Goal: Communication & Community: Answer question/provide support

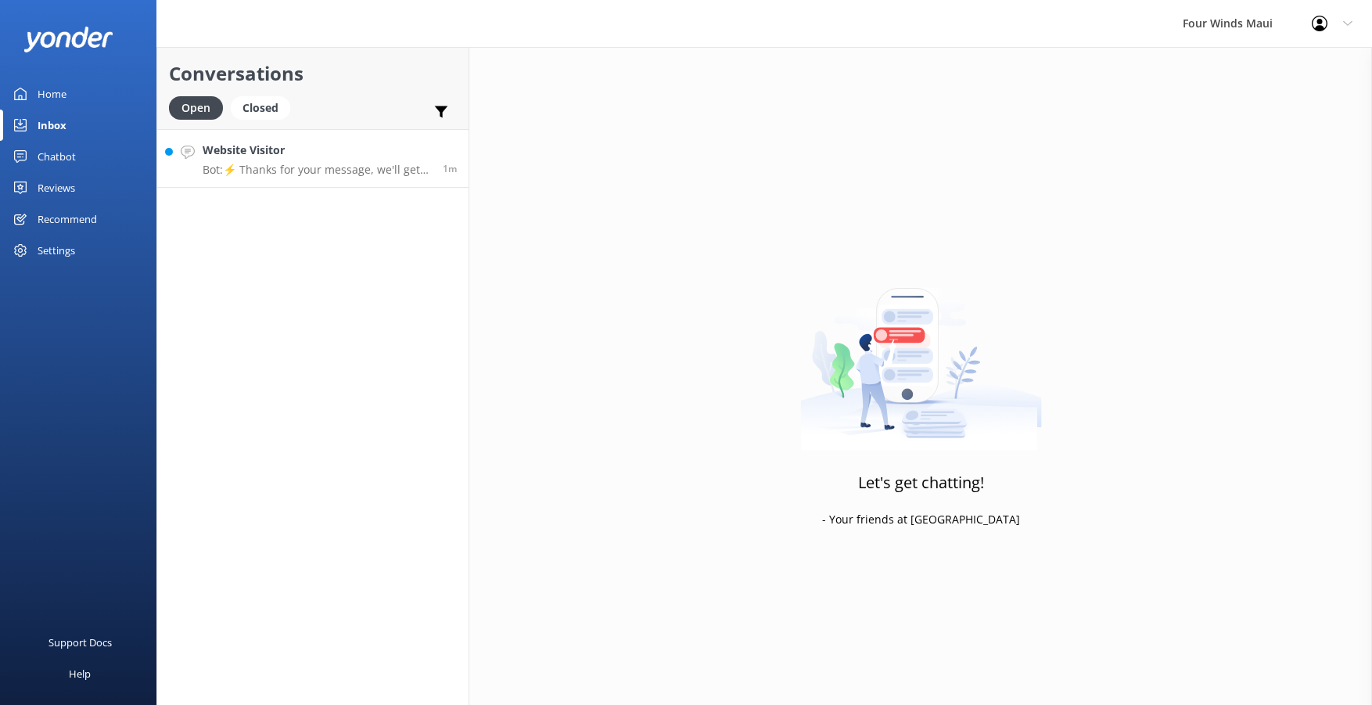
click at [321, 163] on p "Bot: ⚡ Thanks for your message, we'll get back to you as soon as we can. Feel f…" at bounding box center [317, 170] width 228 height 14
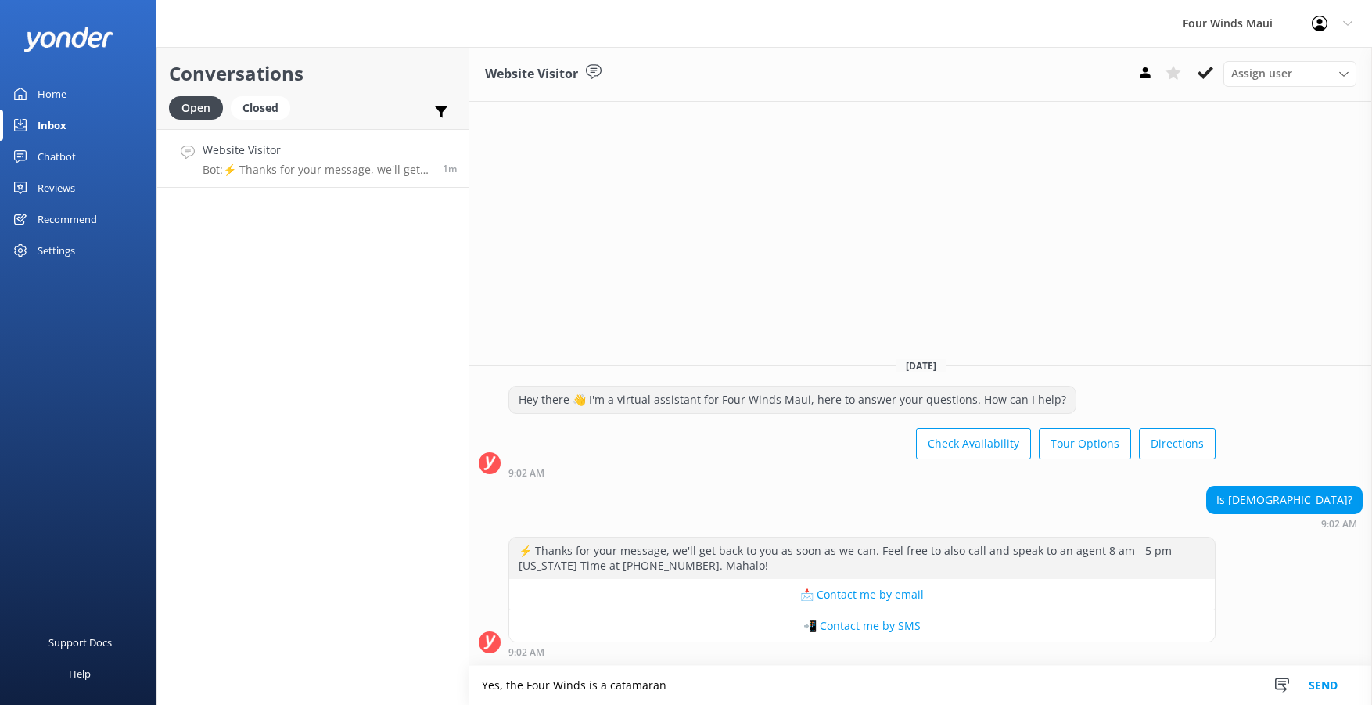
type textarea "Yes, the Four Winds is a catamaran"
click at [1327, 683] on button "Send" at bounding box center [1323, 685] width 59 height 39
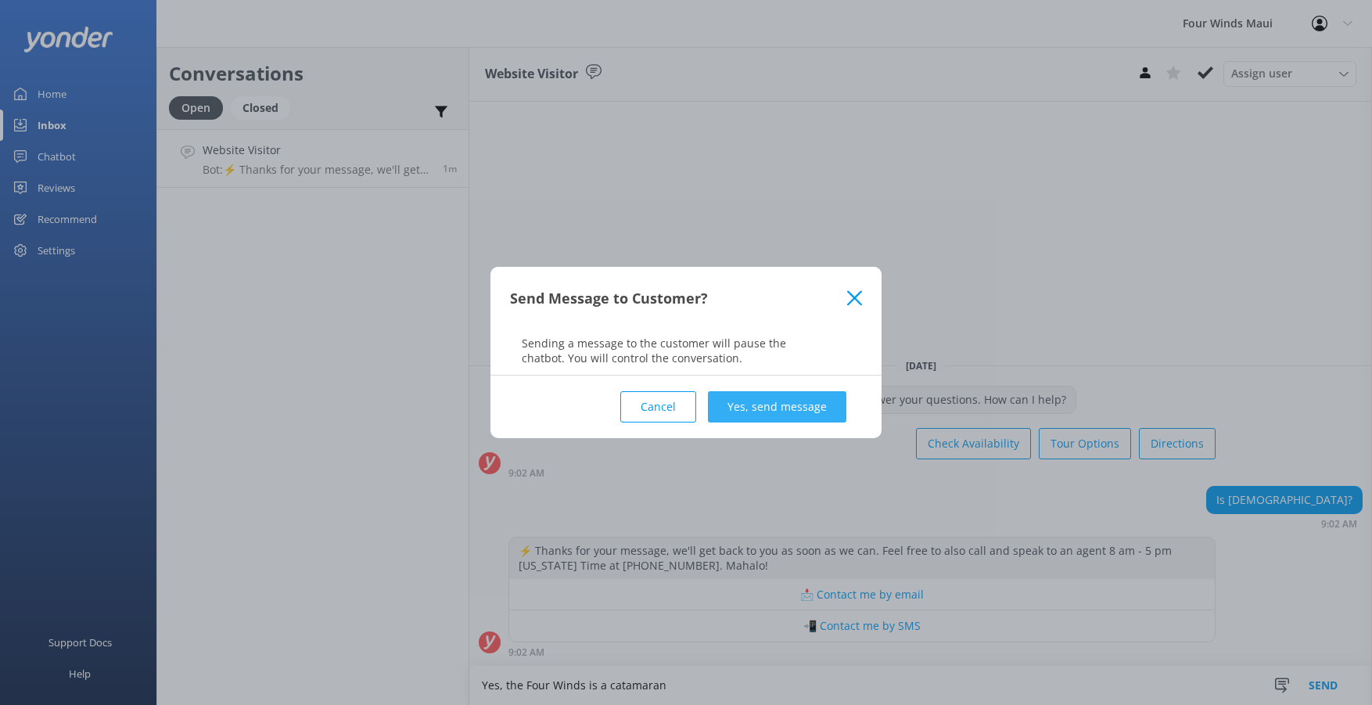
click at [783, 410] on button "Yes, send message" at bounding box center [777, 406] width 138 height 31
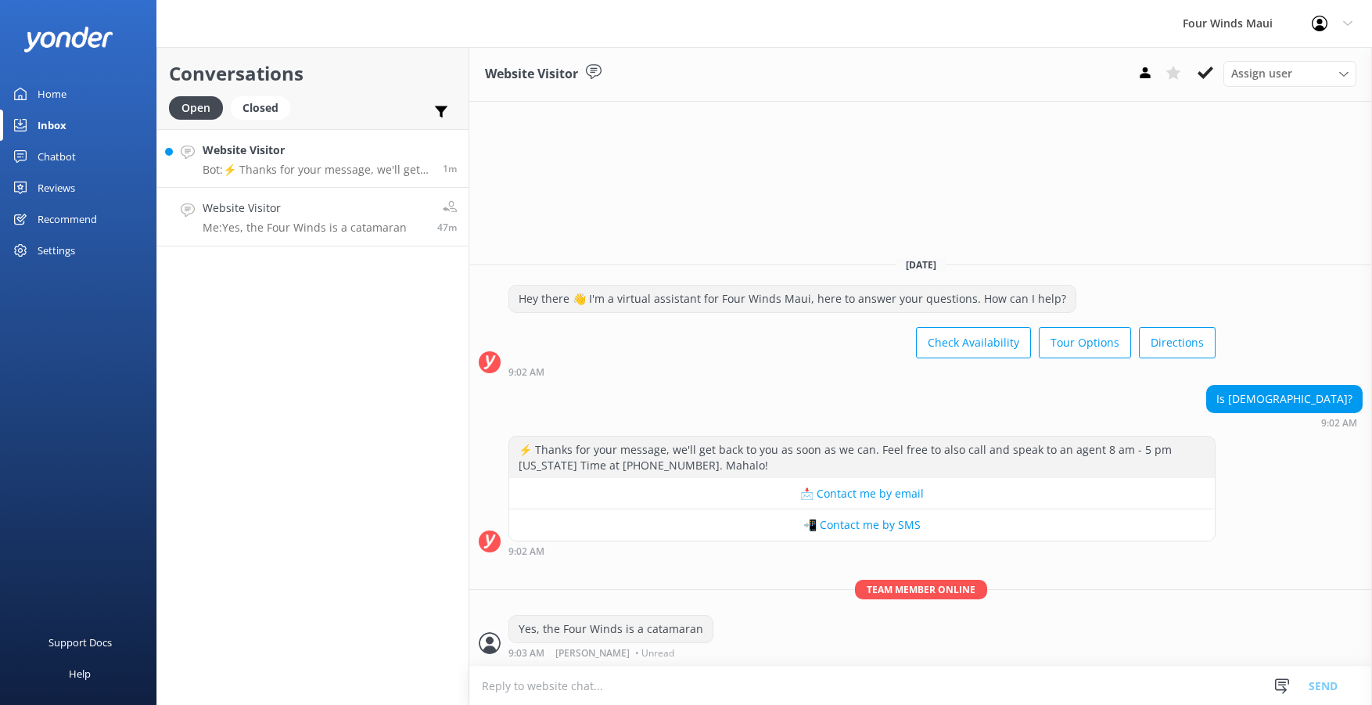
click at [400, 167] on p "Bot: ⚡ Thanks for your message, we'll get back to you as soon as we can. Feel f…" at bounding box center [317, 170] width 228 height 14
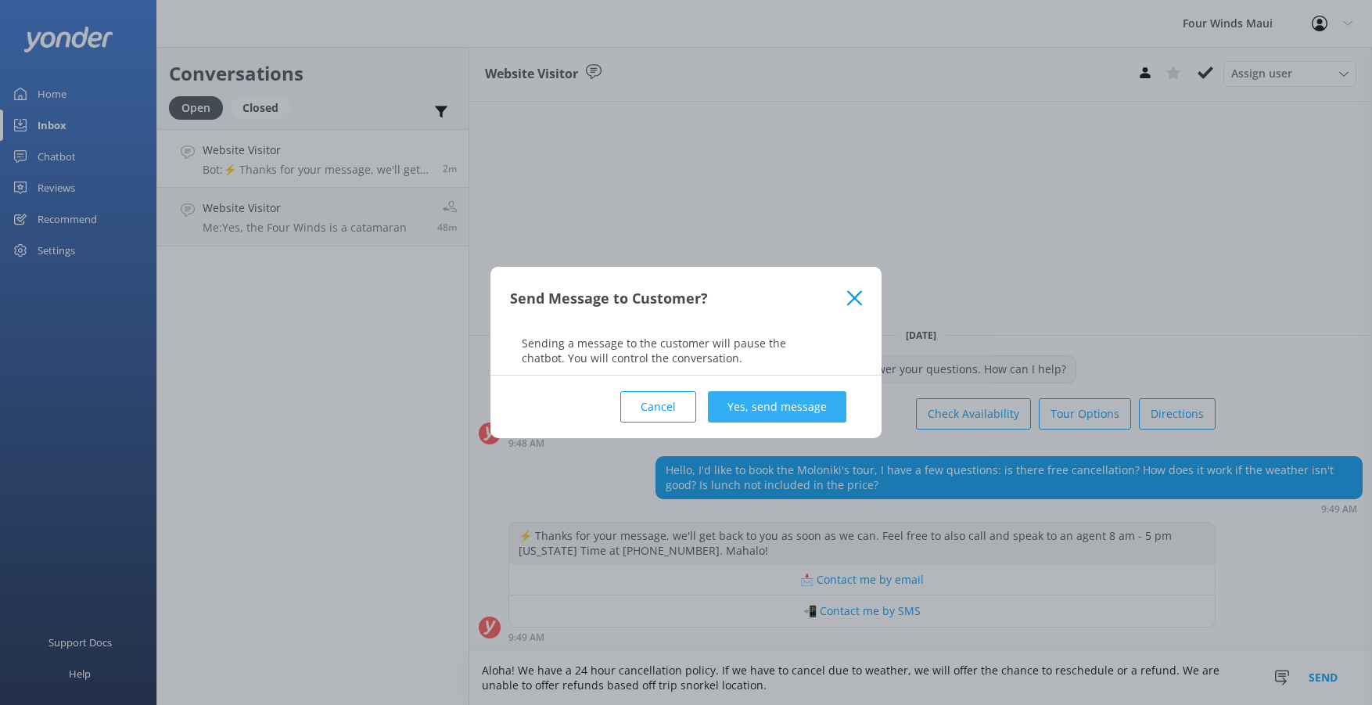
type textarea "Aloha! We have a 24 hour cancellation policy. If we have to cancel due to weath…"
click at [792, 414] on button "Yes, send message" at bounding box center [777, 406] width 138 height 31
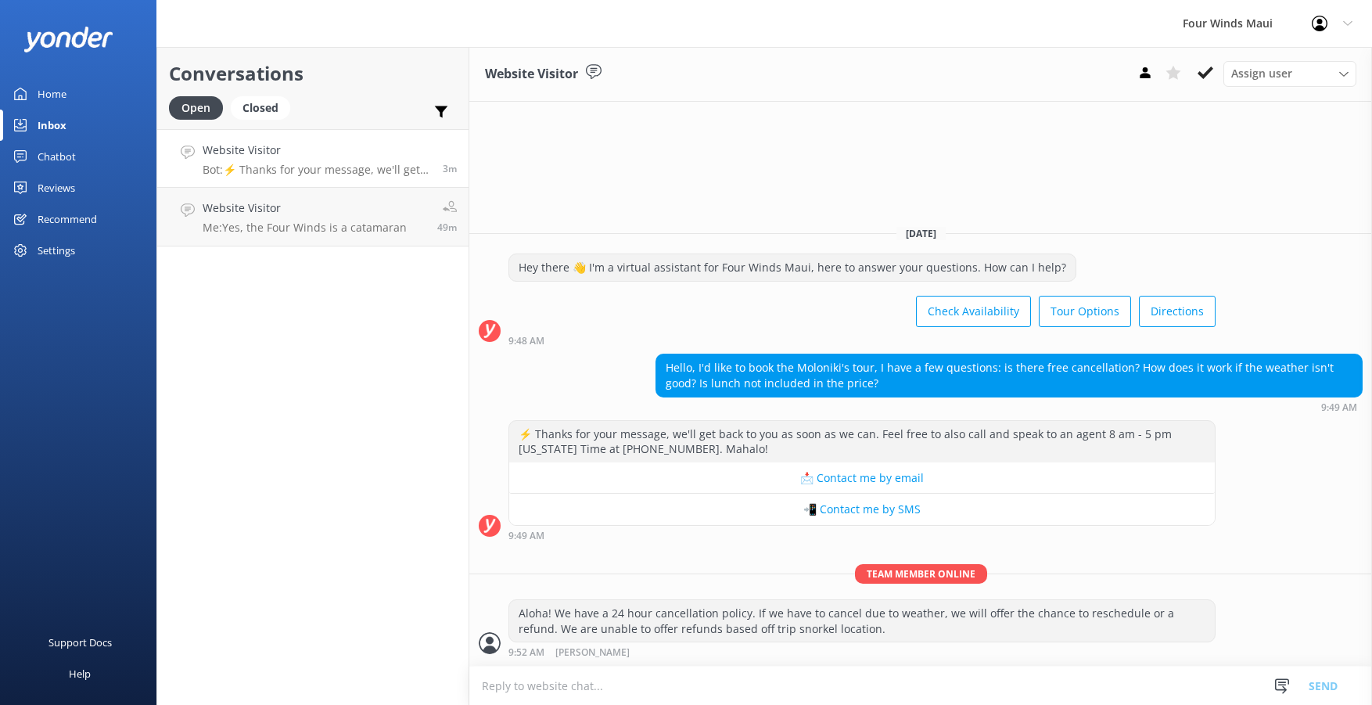
click at [674, 689] on textarea at bounding box center [920, 685] width 903 height 38
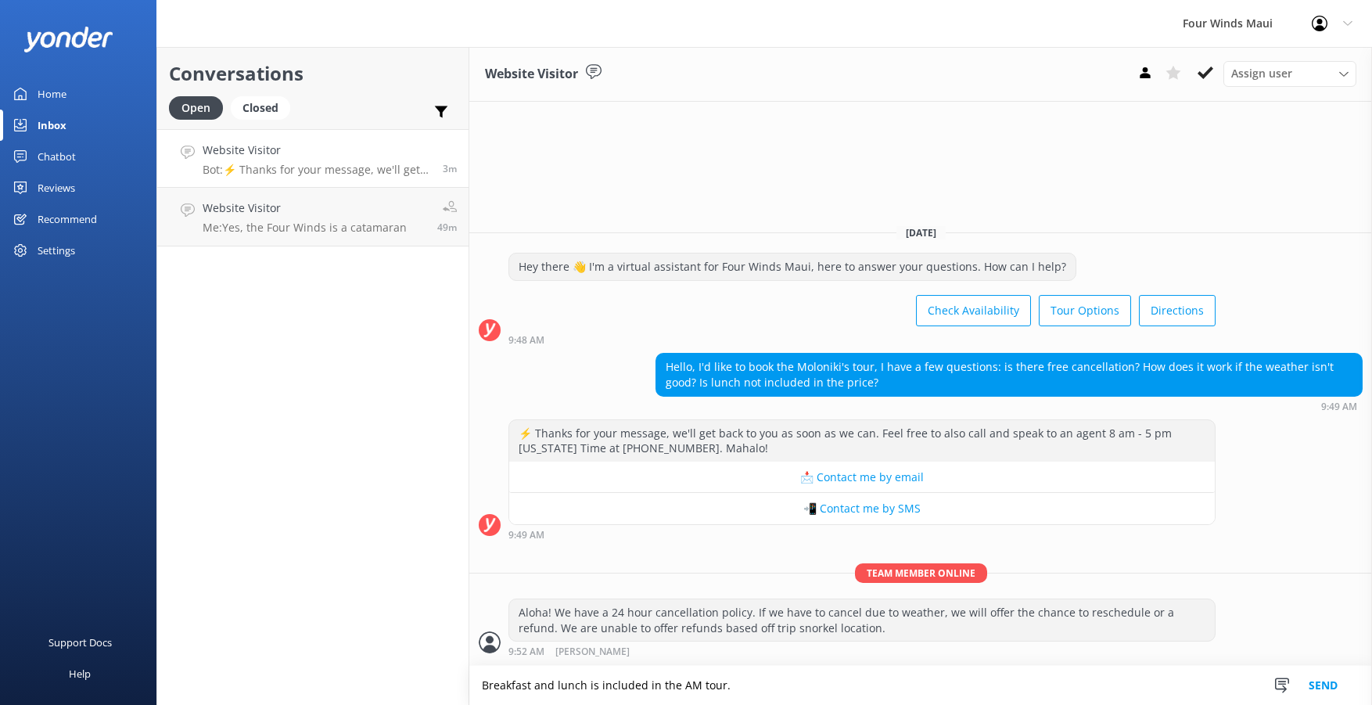
type textarea "Breakfast and lunch is included in the AM tour."
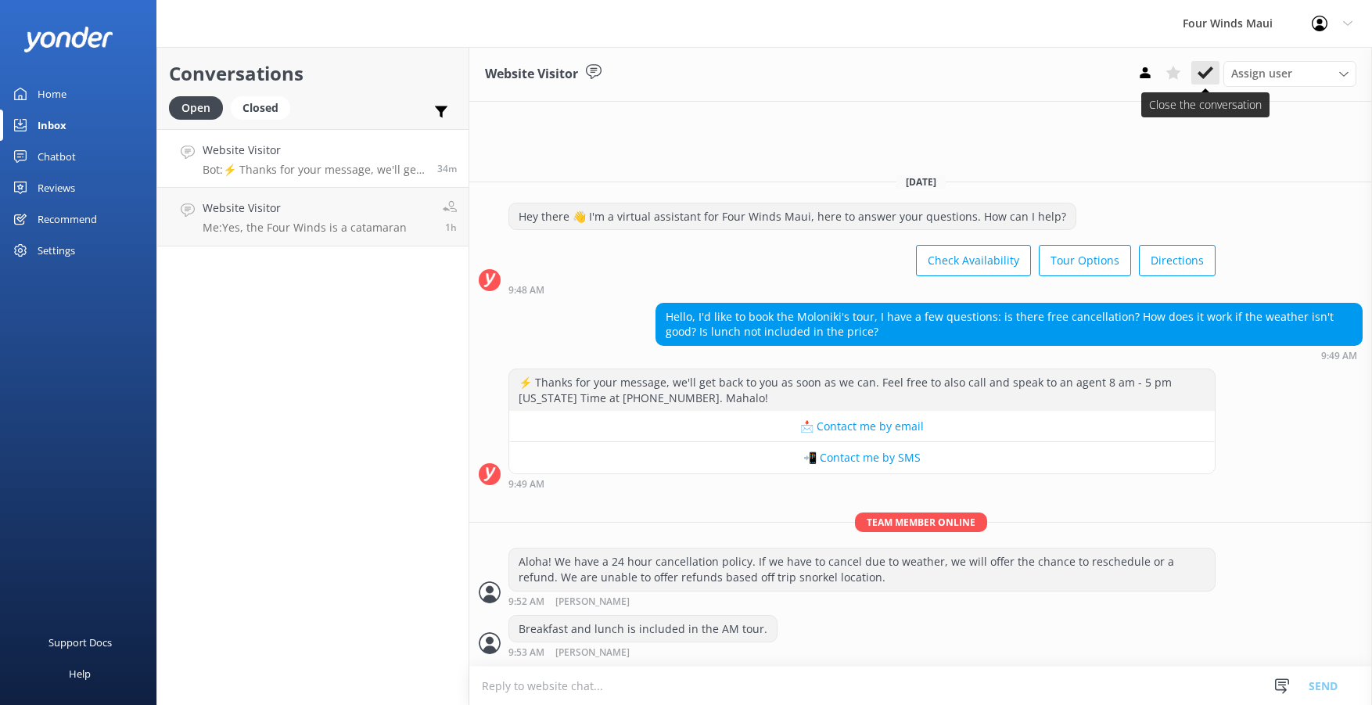
click at [1204, 74] on use at bounding box center [1205, 72] width 16 height 13
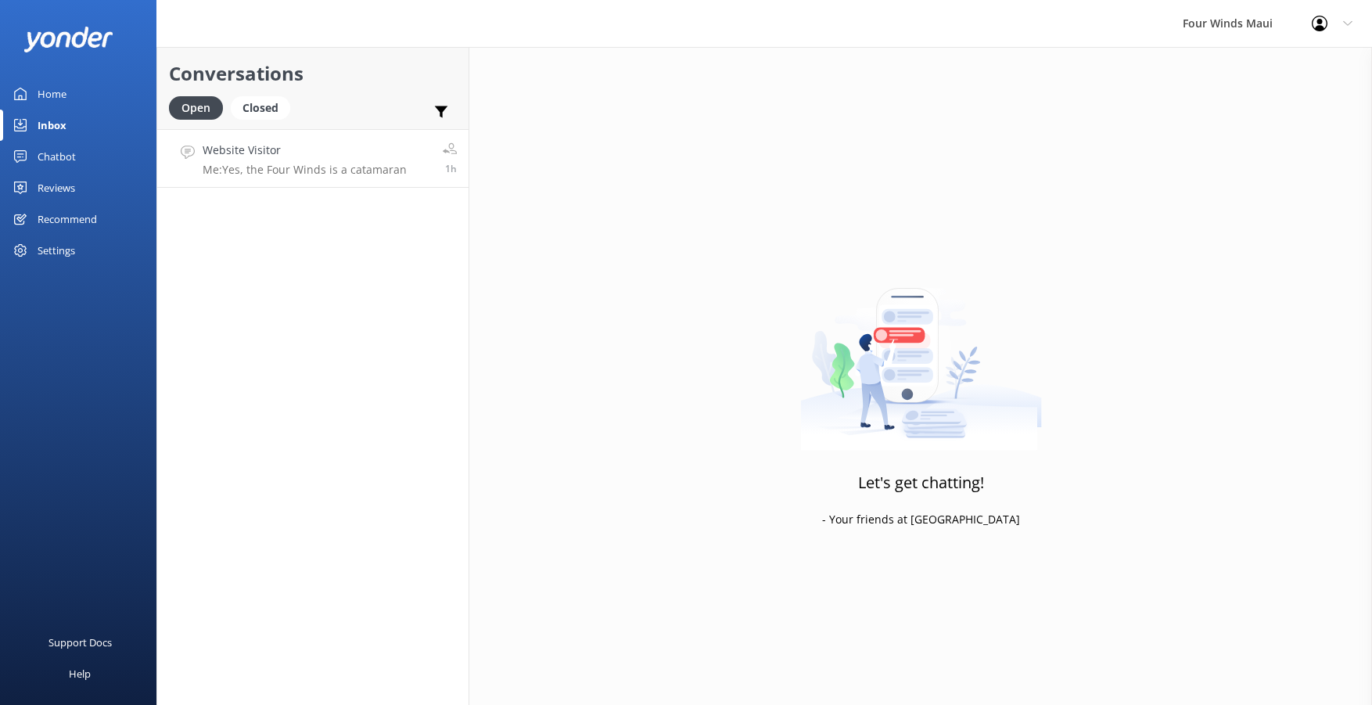
click at [229, 150] on h4 "Website Visitor" at bounding box center [305, 150] width 204 height 17
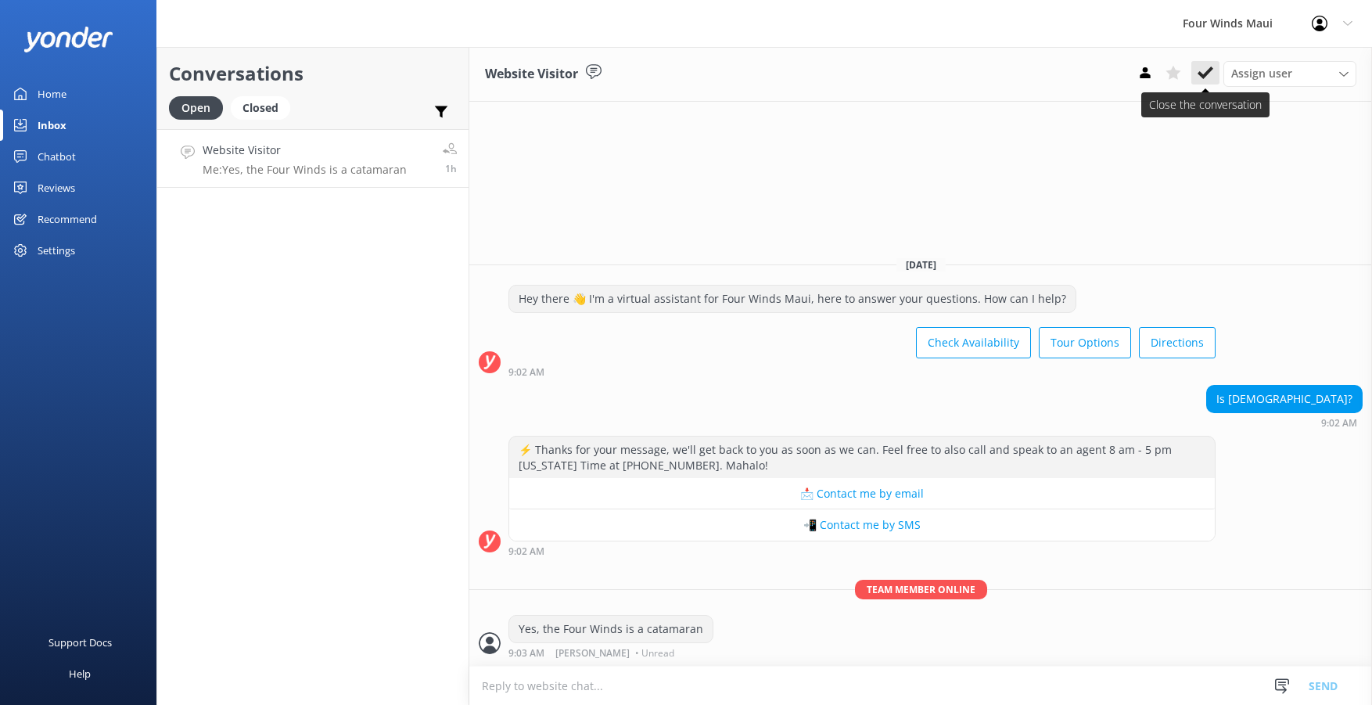
click at [1198, 69] on icon at bounding box center [1205, 73] width 16 height 16
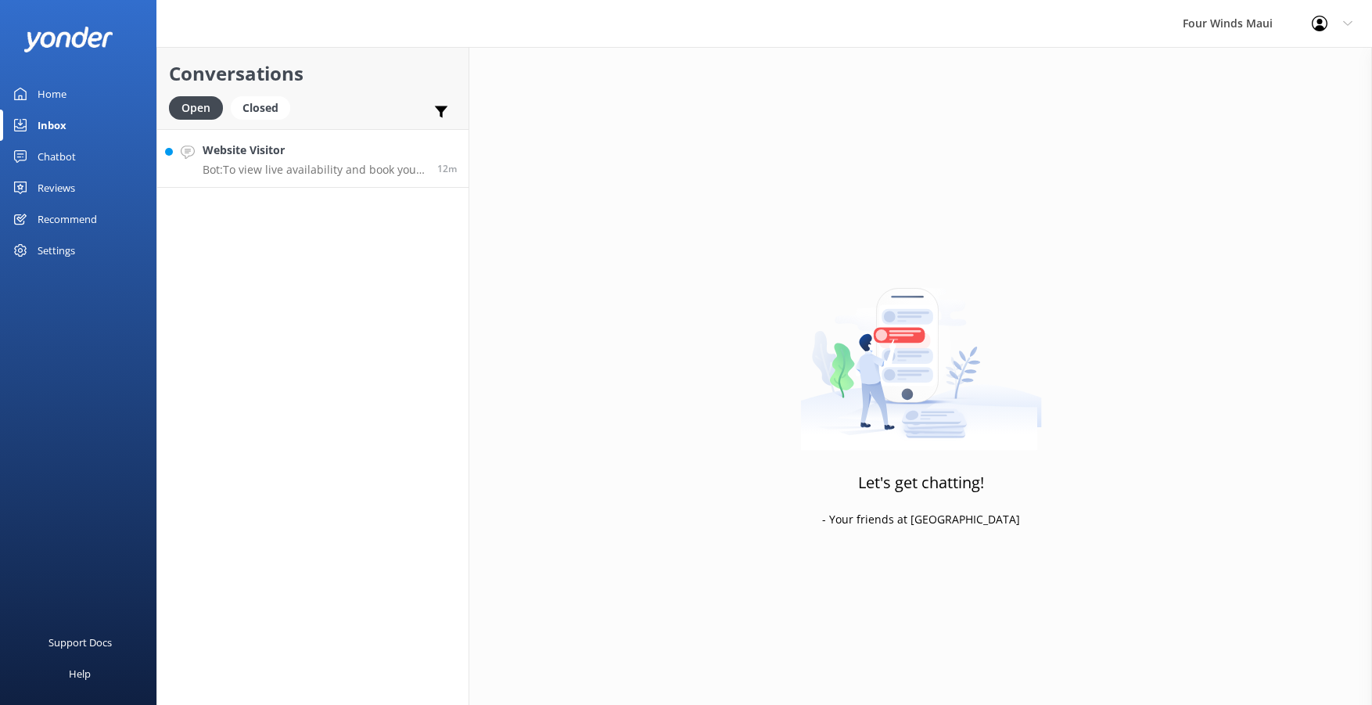
click at [328, 154] on h4 "Website Visitor" at bounding box center [314, 150] width 223 height 17
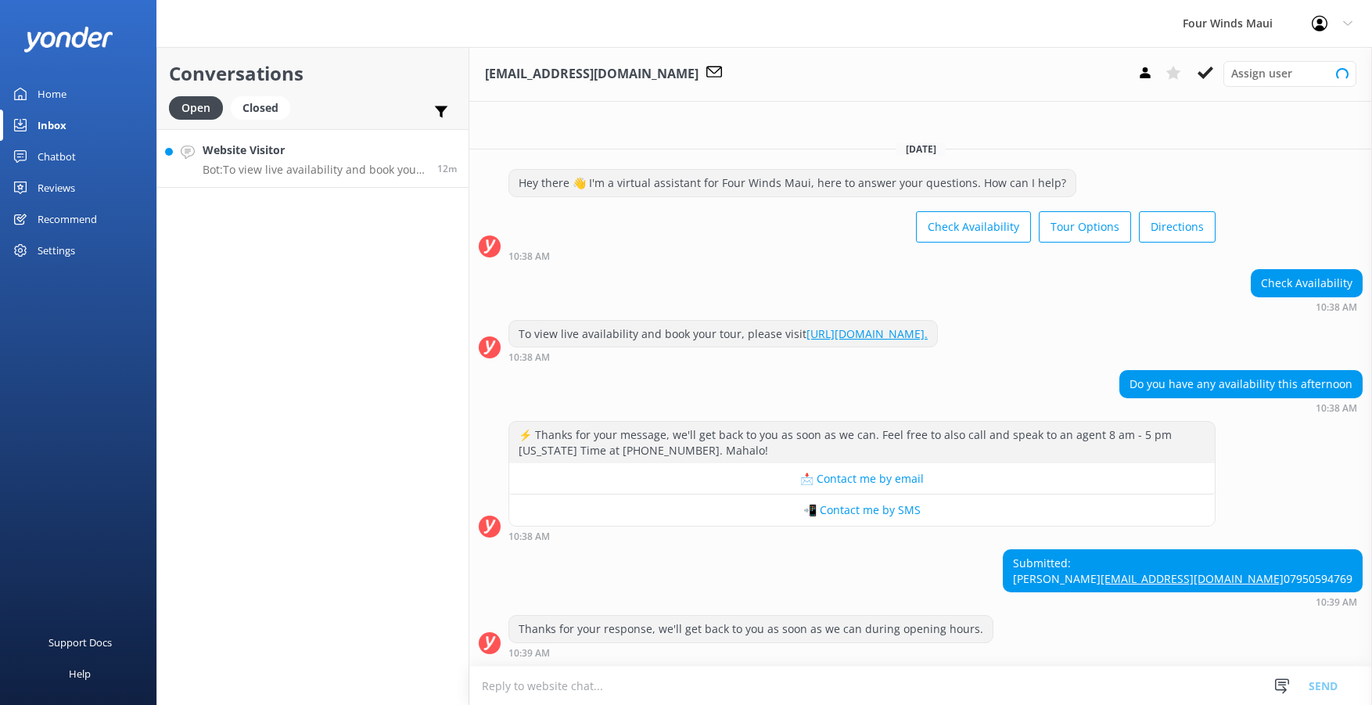
scroll to position [5, 0]
drag, startPoint x: 1341, startPoint y: 564, endPoint x: 1202, endPoint y: 560, distance: 139.3
click at [1202, 560] on div "Submitted: [PERSON_NAME] [EMAIL_ADDRESS][DOMAIN_NAME] 07950594769 10:39 AM" at bounding box center [920, 578] width 903 height 58
drag, startPoint x: 1202, startPoint y: 560, endPoint x: 1233, endPoint y: 560, distance: 30.5
copy link "[EMAIL_ADDRESS][DOMAIN_NAME]"
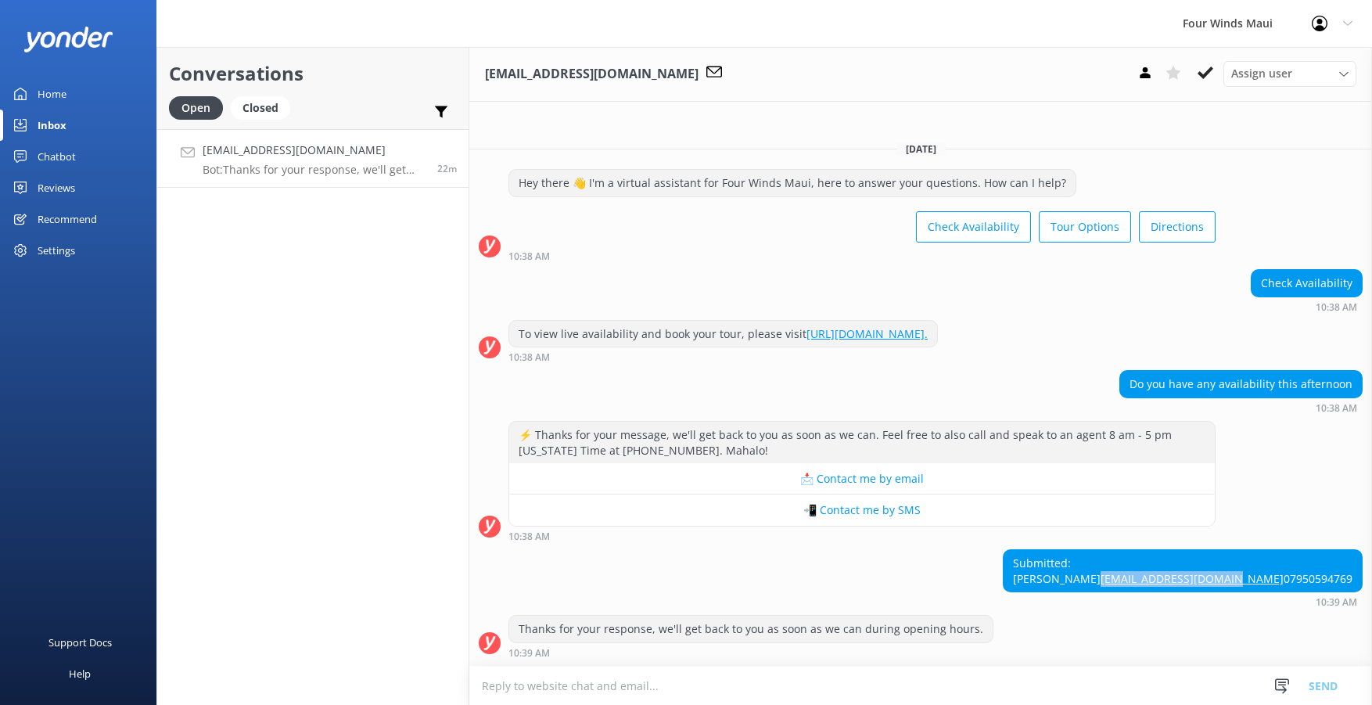
click at [59, 93] on div "Home" at bounding box center [52, 93] width 29 height 31
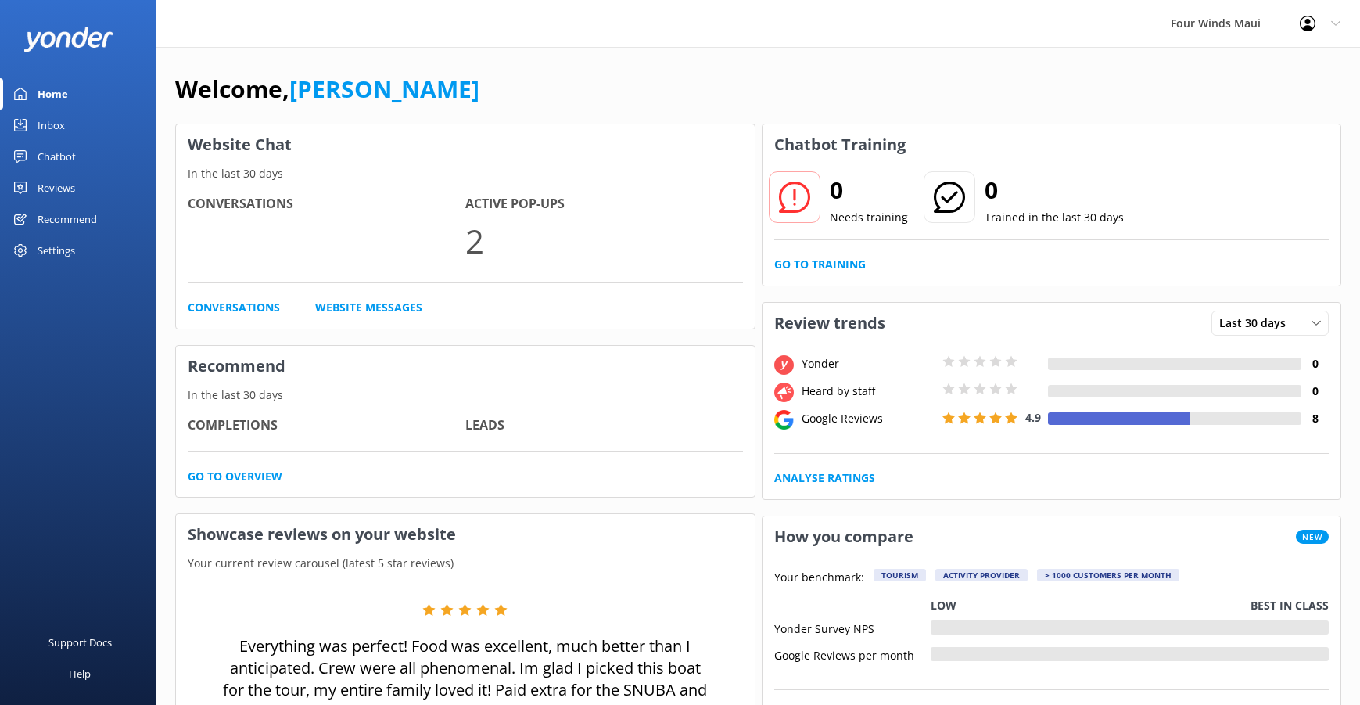
click at [49, 119] on div "Inbox" at bounding box center [51, 124] width 27 height 31
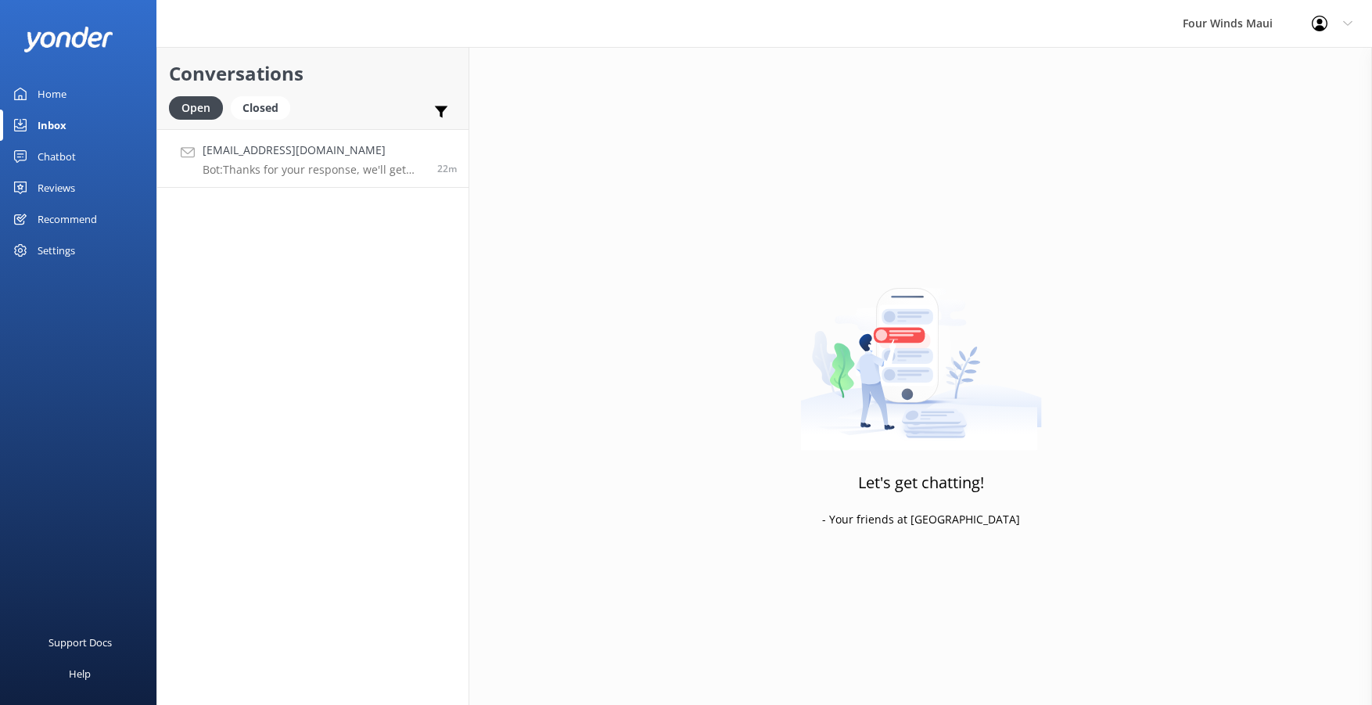
click at [325, 161] on div "[EMAIL_ADDRESS][DOMAIN_NAME] Bot: Thanks for your response, we'll get back to y…" at bounding box center [314, 159] width 223 height 34
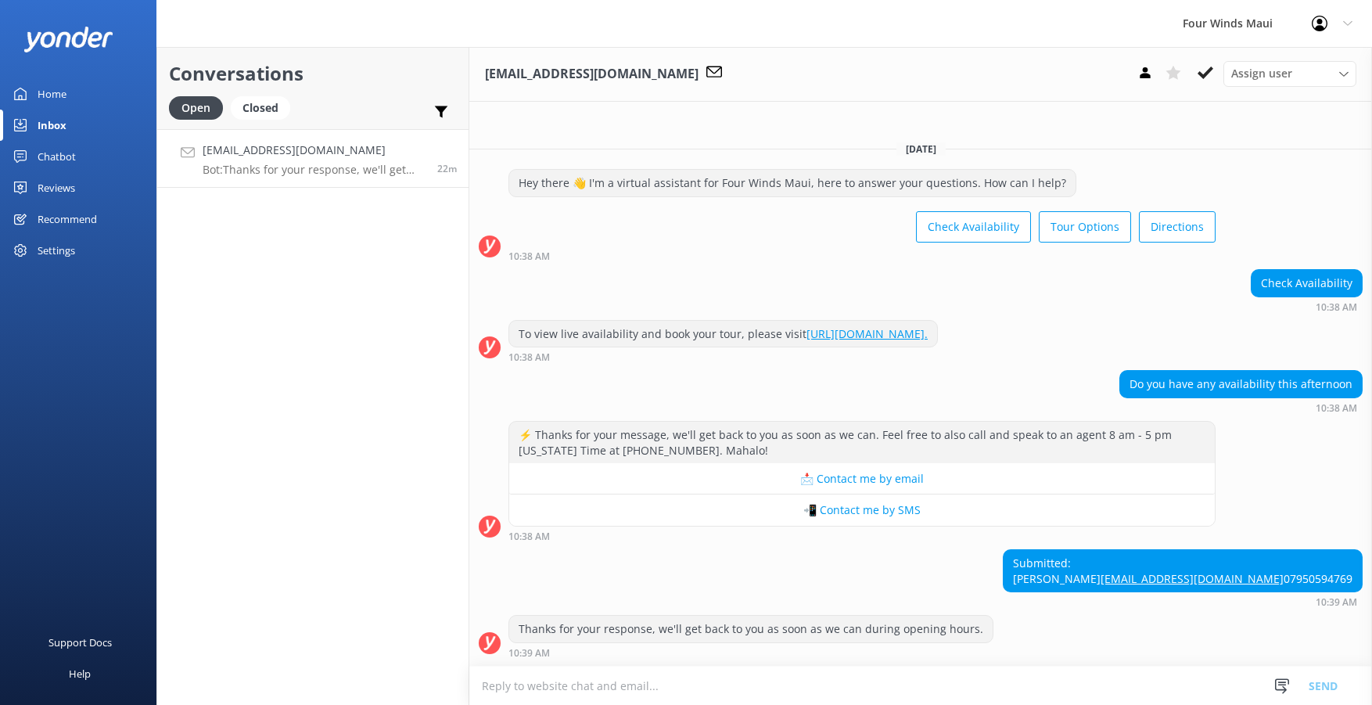
scroll to position [5, 0]
click at [1206, 79] on icon at bounding box center [1205, 73] width 16 height 16
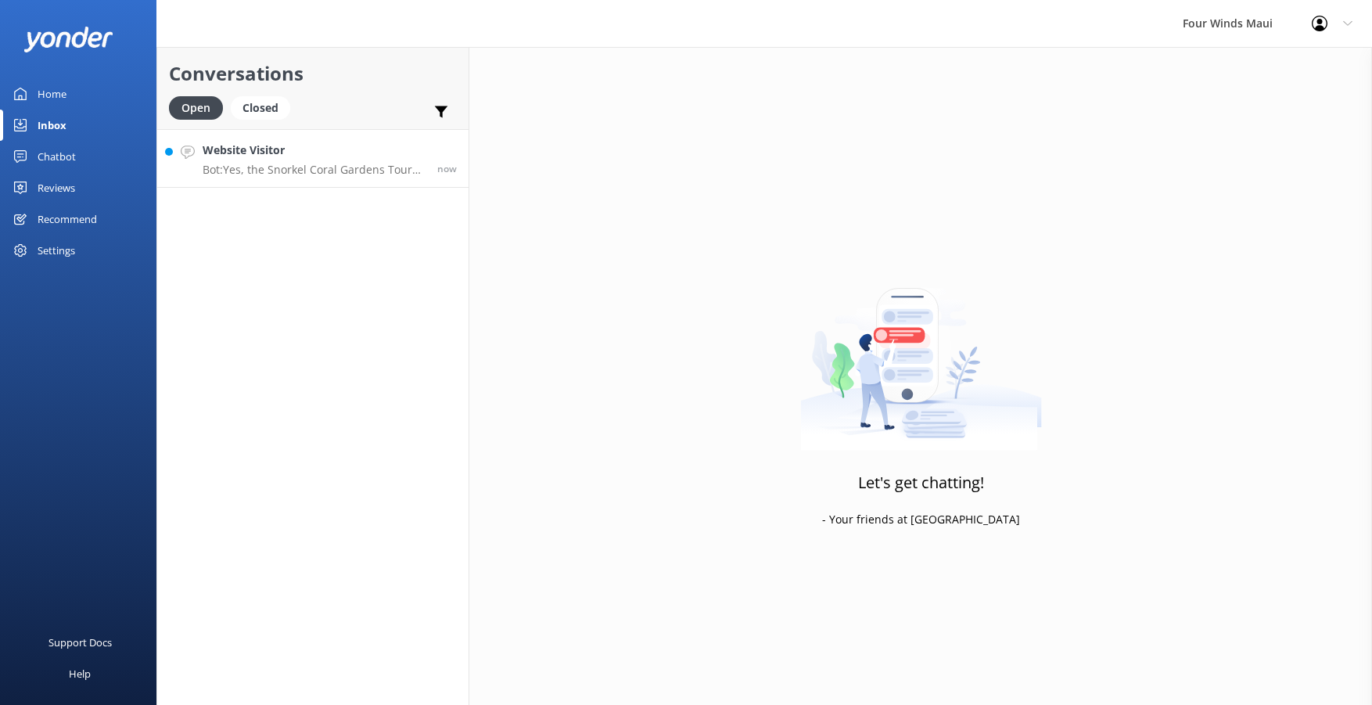
click at [324, 166] on p "Bot: Yes, the Snorkel Coral Gardens Tour includes snorkel gear such as a mask, …" at bounding box center [314, 170] width 223 height 14
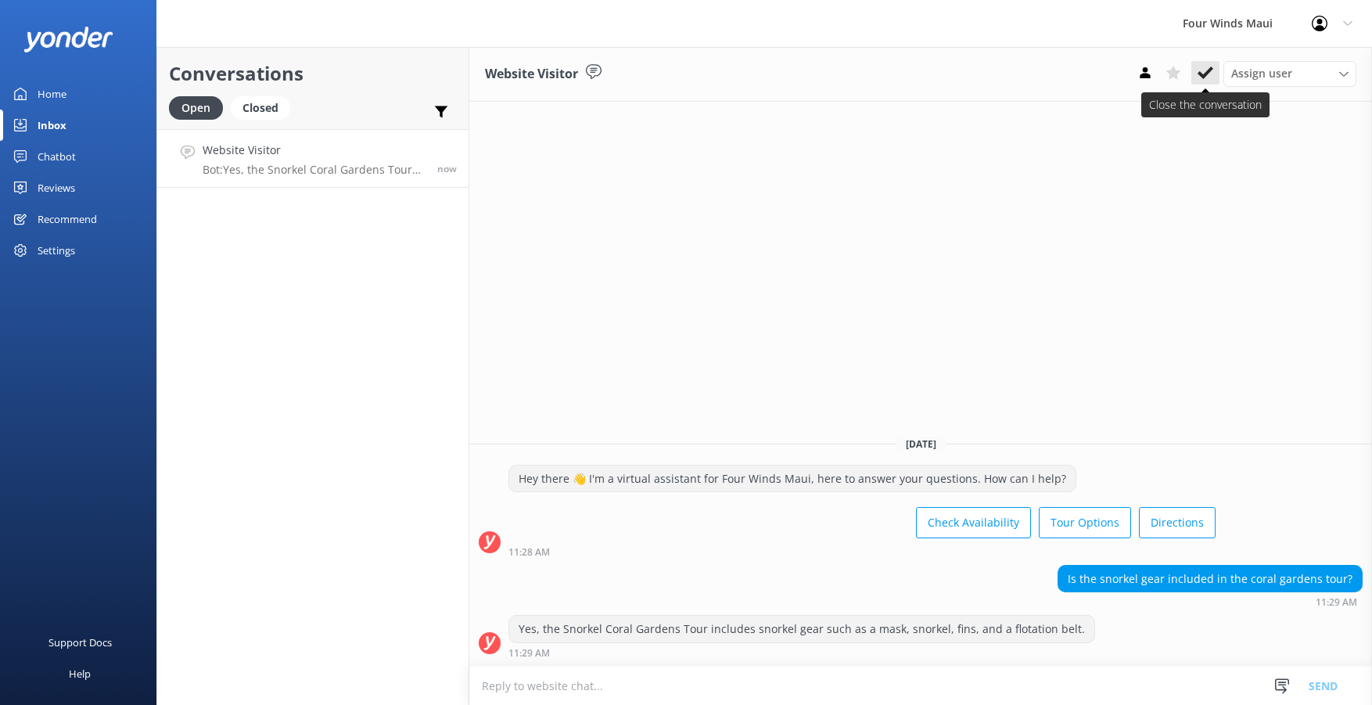
click at [1203, 69] on icon at bounding box center [1205, 73] width 16 height 16
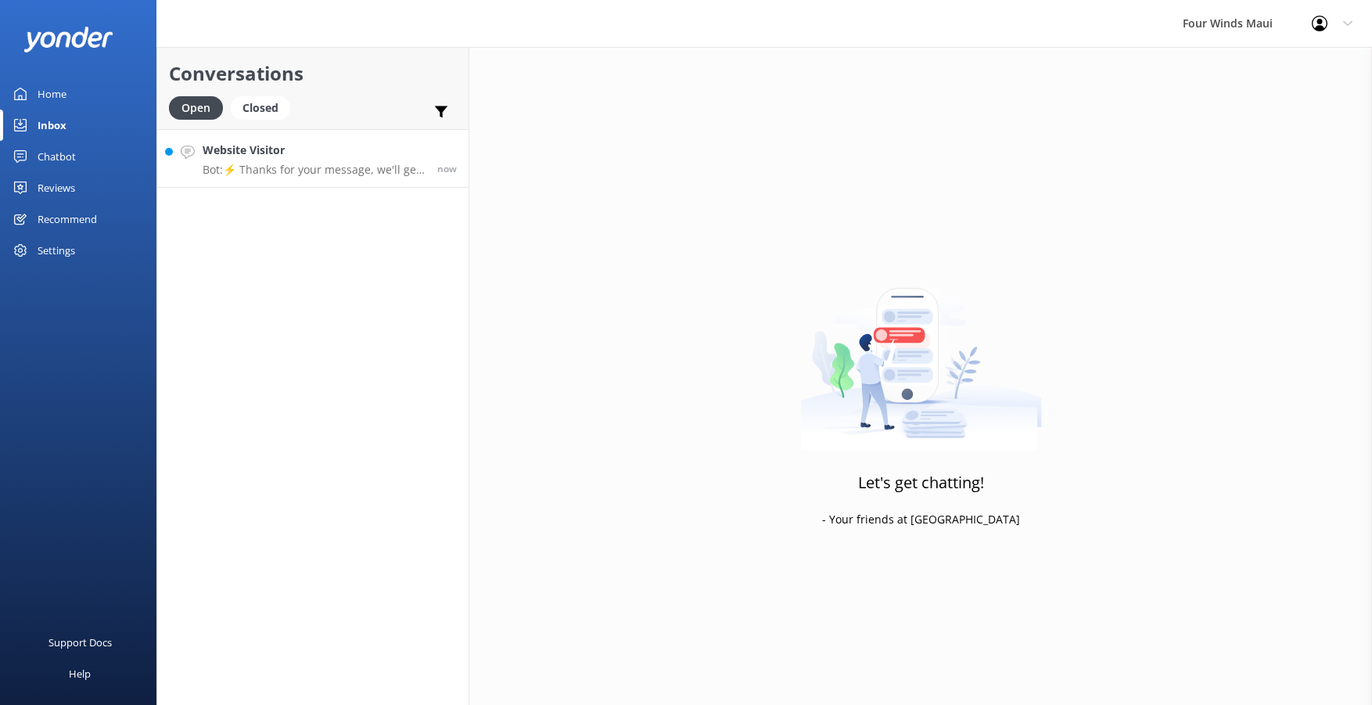
click at [333, 168] on p "Bot: ⚡ Thanks for your message, we'll get back to you as soon as we can. Feel f…" at bounding box center [314, 170] width 223 height 14
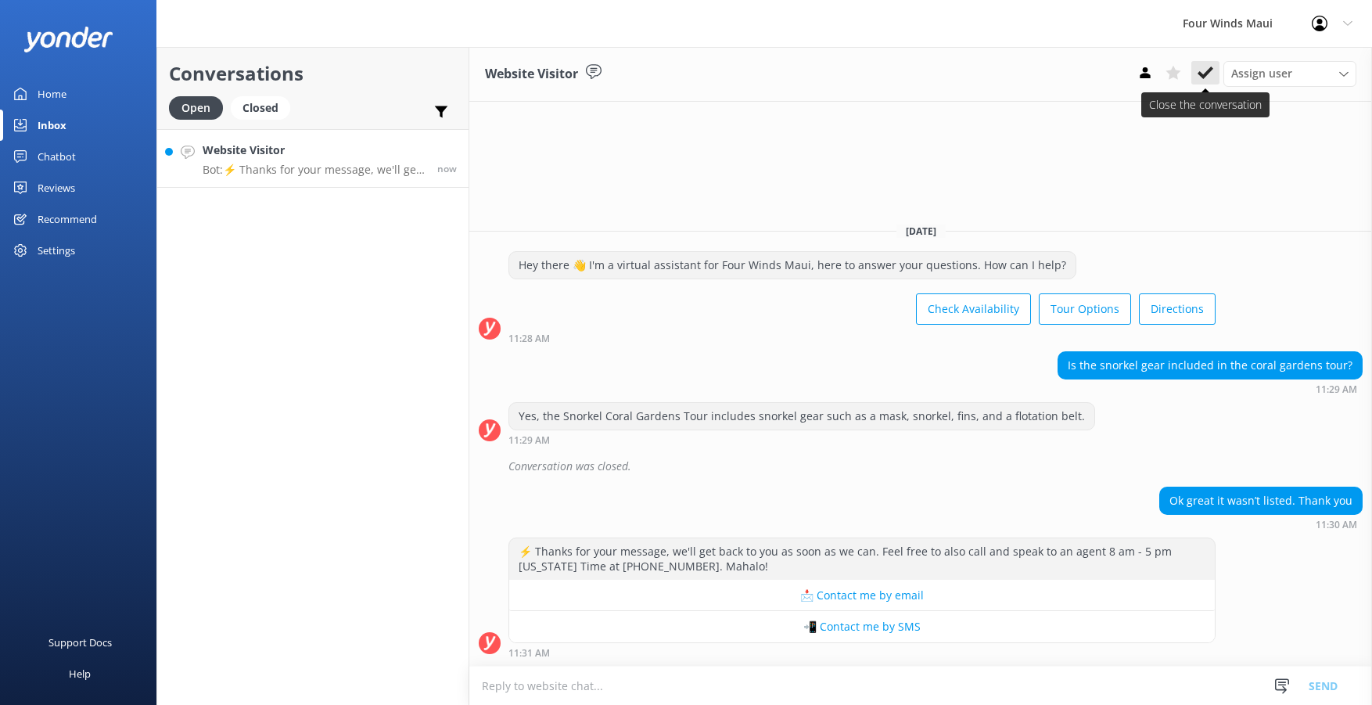
click at [1195, 77] on button at bounding box center [1205, 72] width 28 height 23
